Goal: Task Accomplishment & Management: Manage account settings

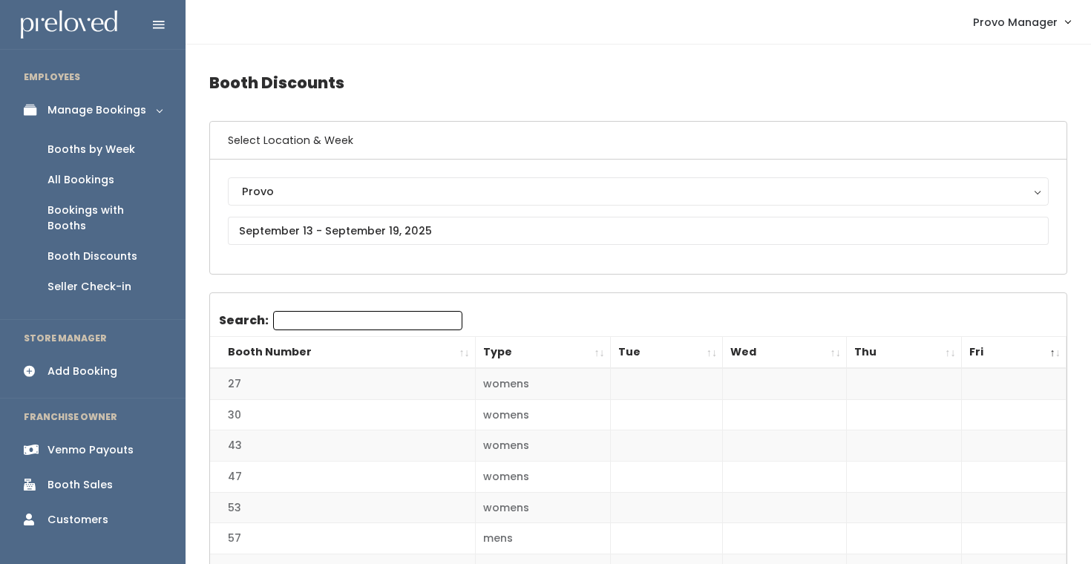
click at [114, 156] on div "Booths by Week" at bounding box center [91, 150] width 88 height 16
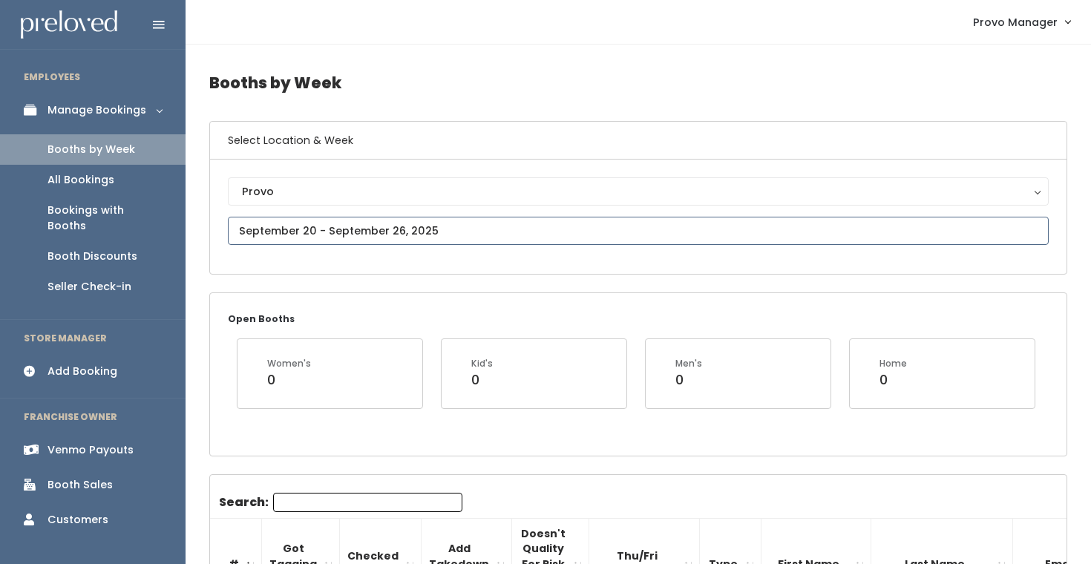
click at [294, 235] on input "text" at bounding box center [638, 231] width 821 height 28
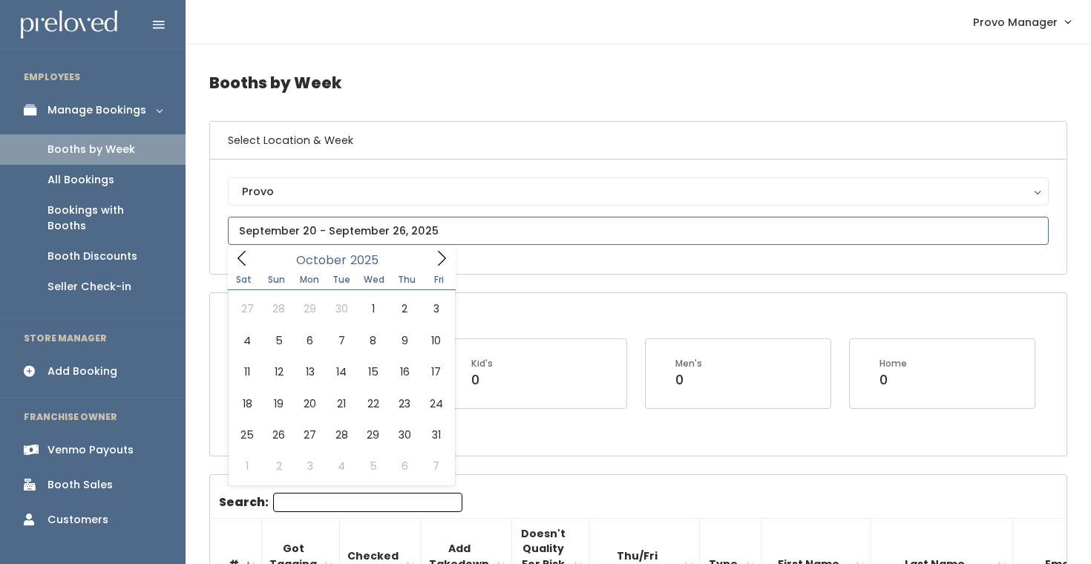
click at [430, 257] on span at bounding box center [441, 257] width 28 height 23
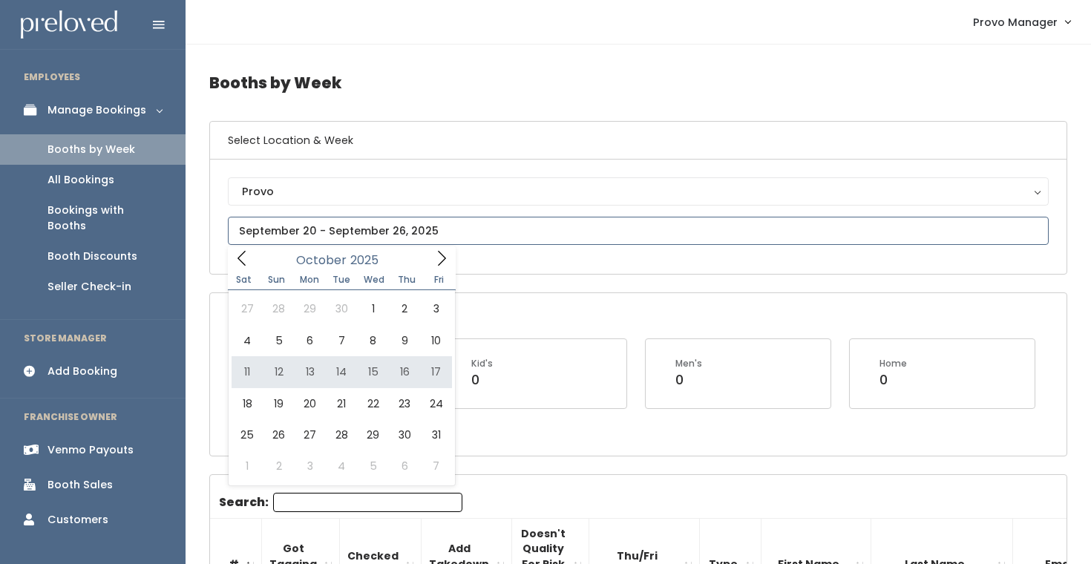
type input "October 11 to October 17"
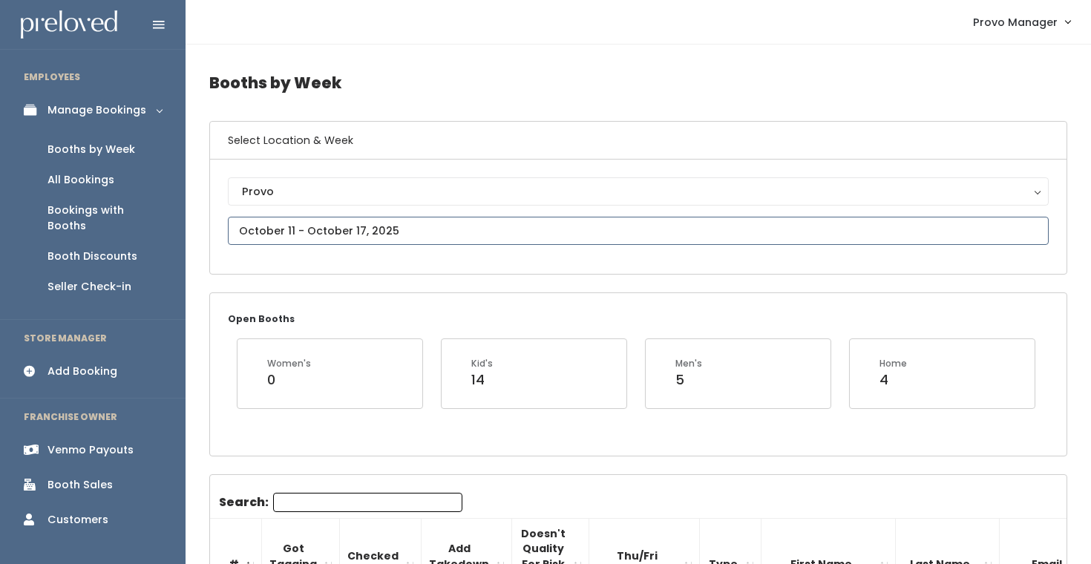
click at [310, 235] on input "text" at bounding box center [638, 231] width 821 height 28
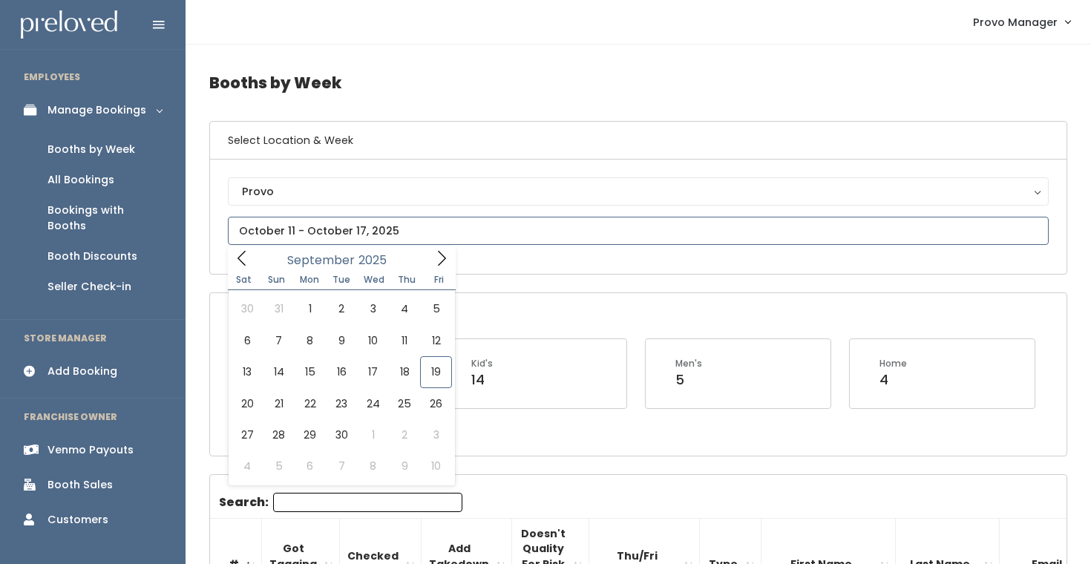
click at [432, 257] on span at bounding box center [441, 257] width 28 height 23
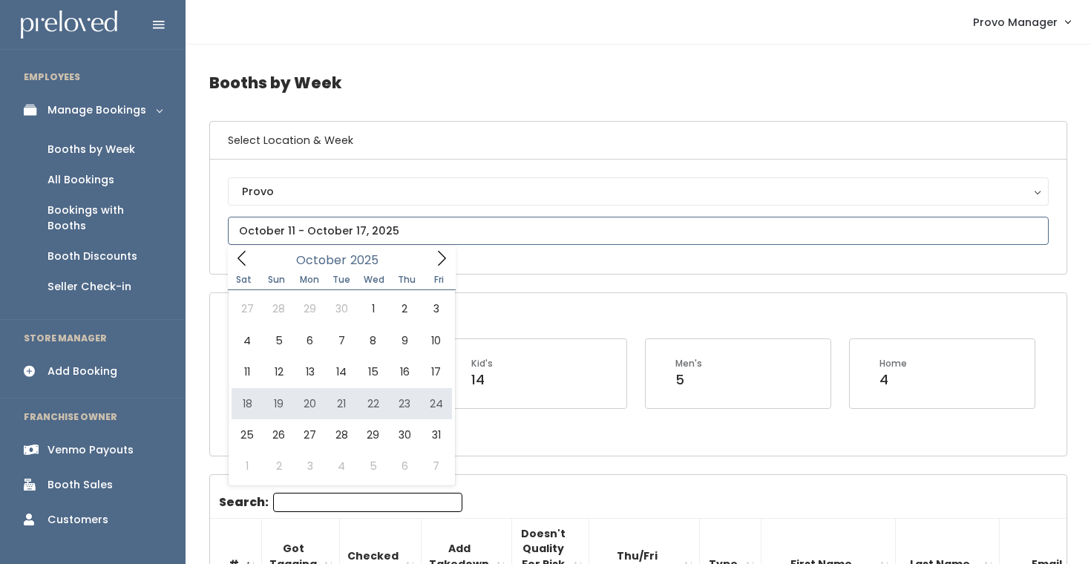
type input "October 18 to October 24"
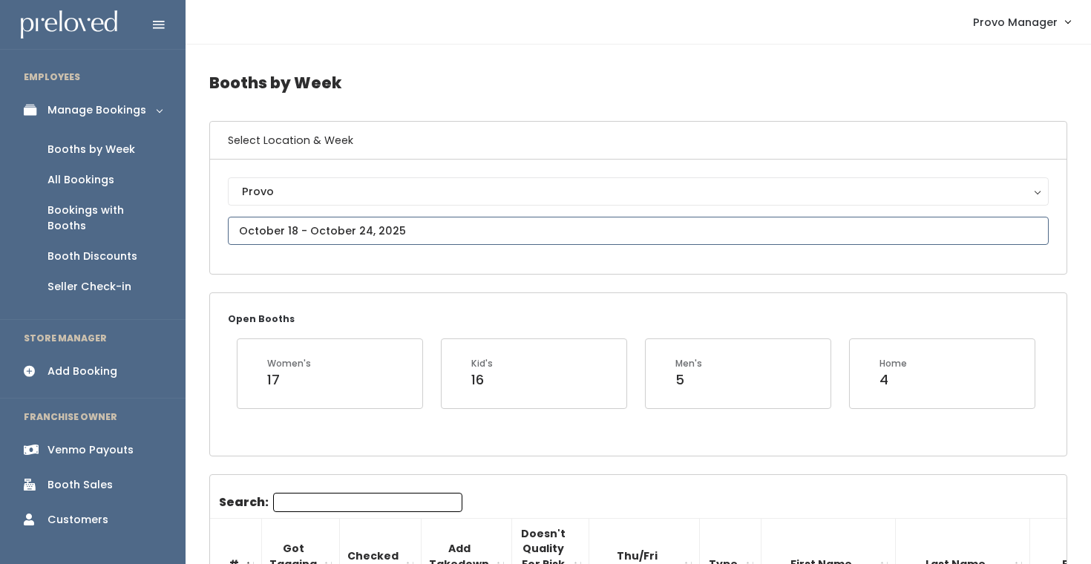
click at [401, 235] on input "text" at bounding box center [638, 231] width 821 height 28
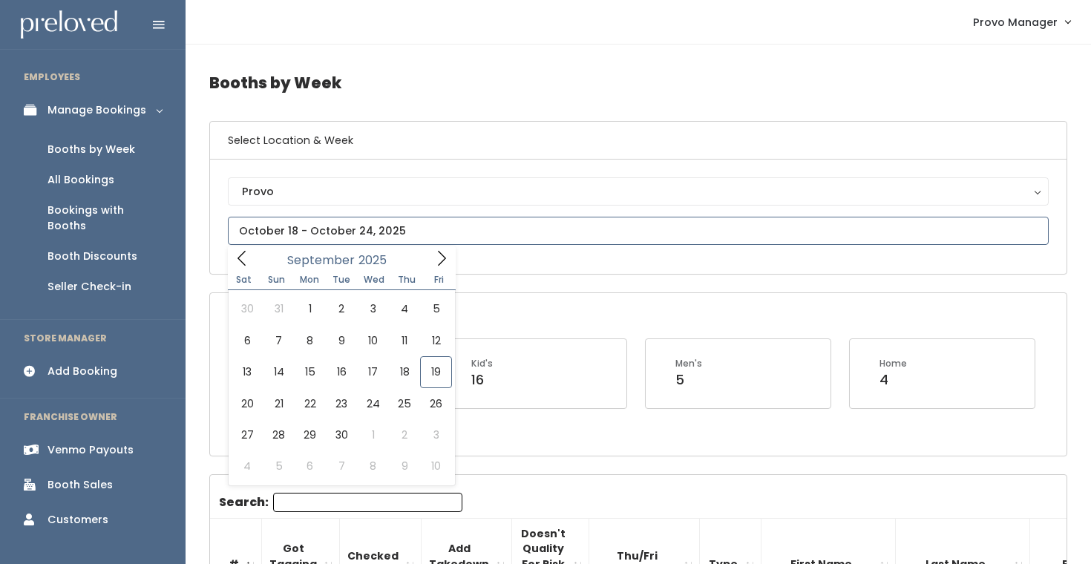
click at [453, 260] on span at bounding box center [441, 257] width 28 height 23
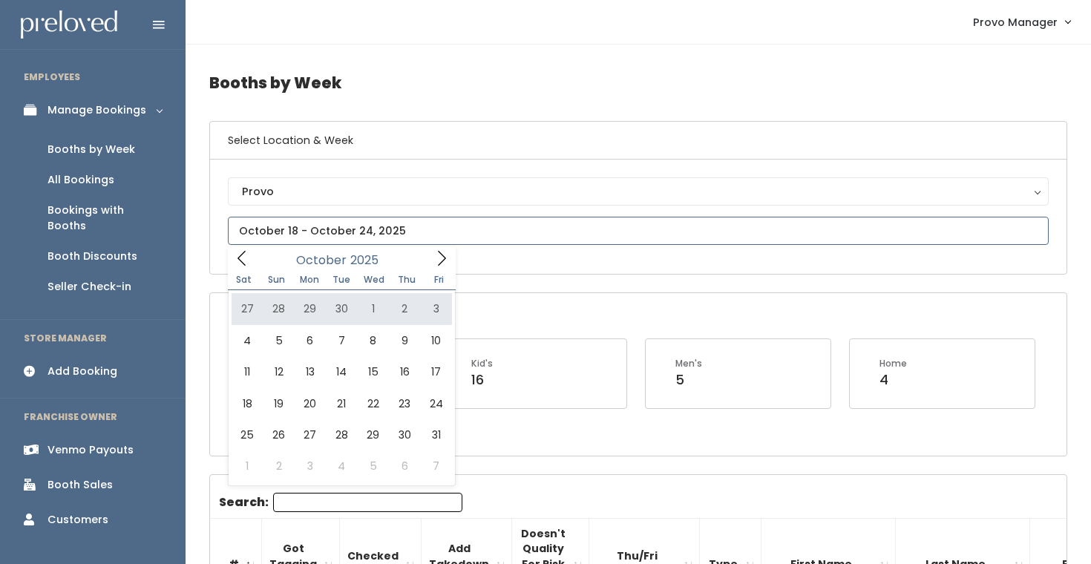
click at [438, 258] on icon at bounding box center [441, 258] width 16 height 16
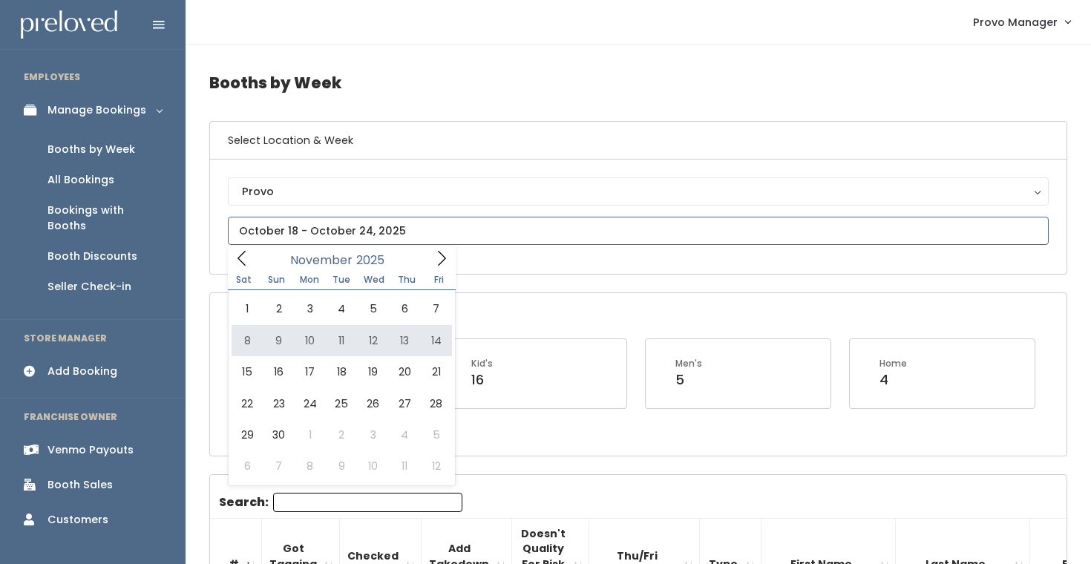
type input "November 8 to November 14"
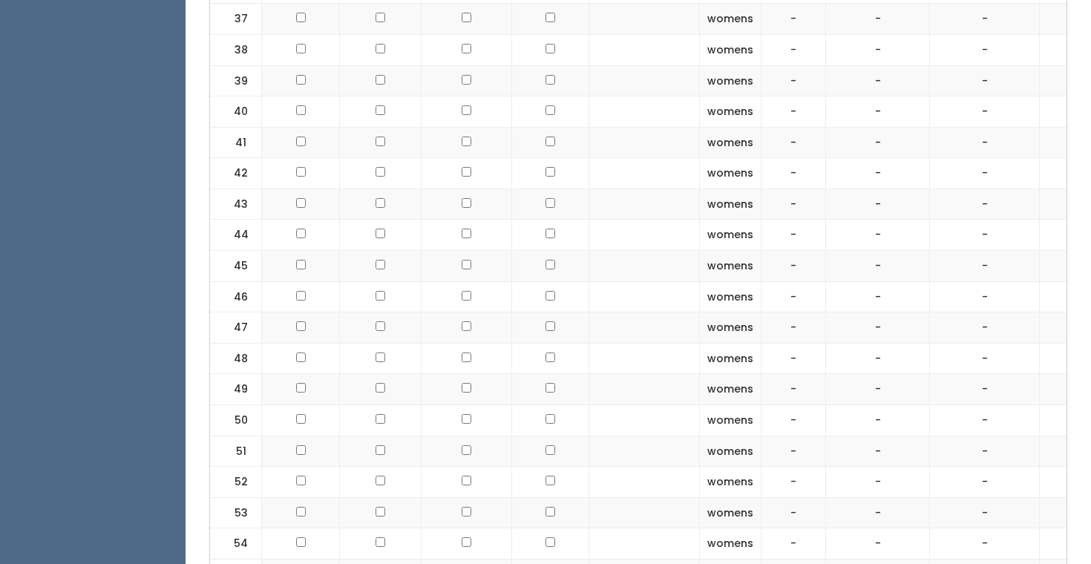
scroll to position [1747, 0]
